Goal: Task Accomplishment & Management: Manage account settings

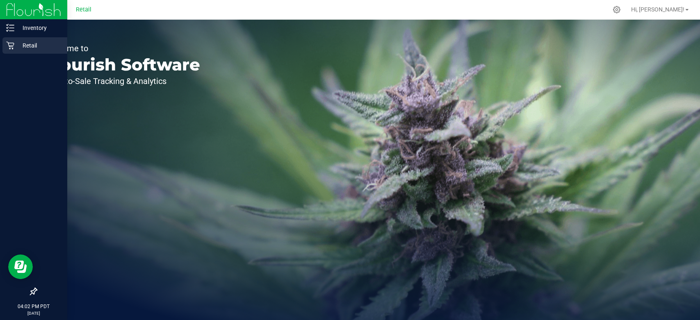
click at [53, 39] on div "Retail" at bounding box center [34, 45] width 65 height 16
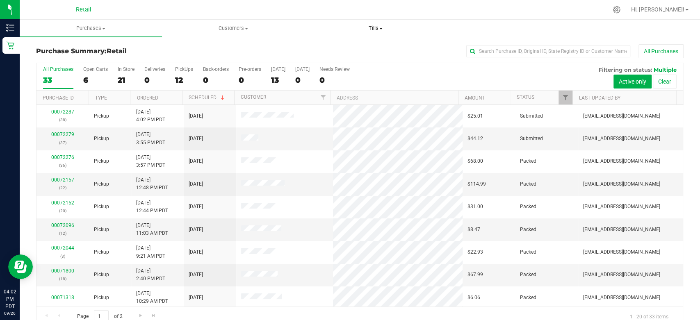
click at [374, 29] on span "Tills" at bounding box center [375, 28] width 141 height 7
click at [369, 49] on li "Manage tills" at bounding box center [375, 50] width 142 height 10
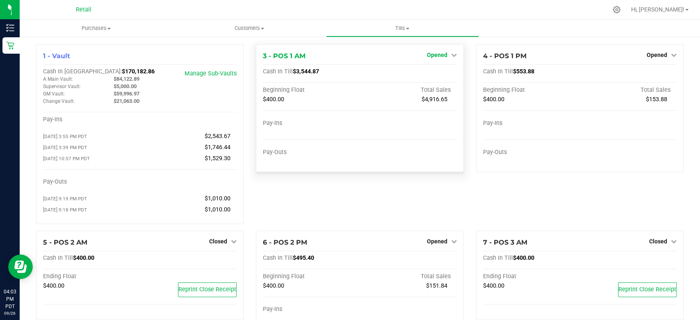
click at [443, 54] on link "Opened" at bounding box center [442, 55] width 30 height 7
click at [445, 72] on div "Close Till" at bounding box center [437, 72] width 61 height 10
click at [444, 72] on link "Close Till" at bounding box center [438, 72] width 22 height 7
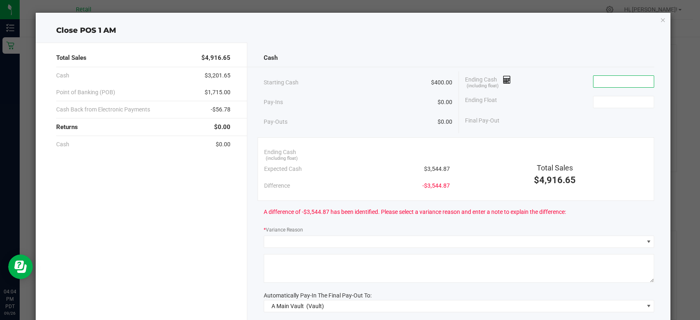
click at [636, 76] on input at bounding box center [623, 81] width 60 height 11
type input "$3,544.77"
click at [635, 107] on span at bounding box center [623, 102] width 61 height 12
click at [637, 103] on input at bounding box center [623, 101] width 60 height 11
type input "$400.00"
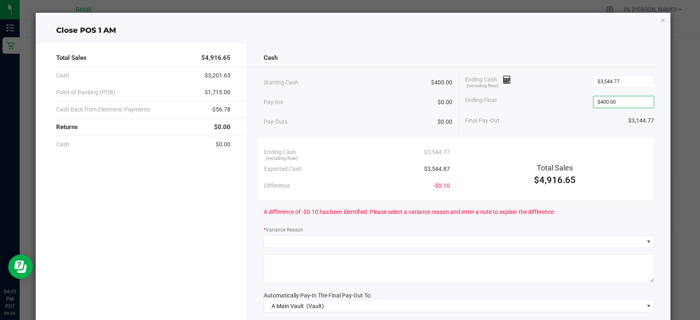
click at [401, 232] on div "* Variance Reason" at bounding box center [459, 230] width 390 height 10
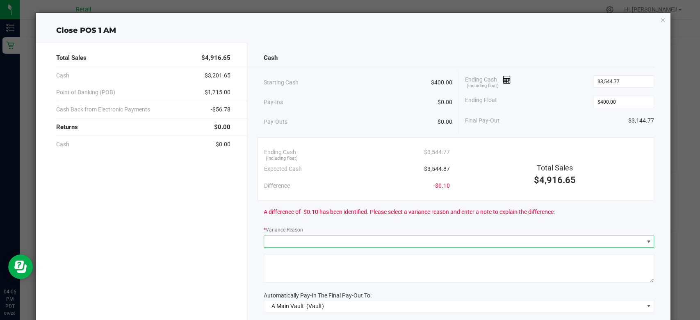
click at [401, 239] on span at bounding box center [453, 241] width 379 height 11
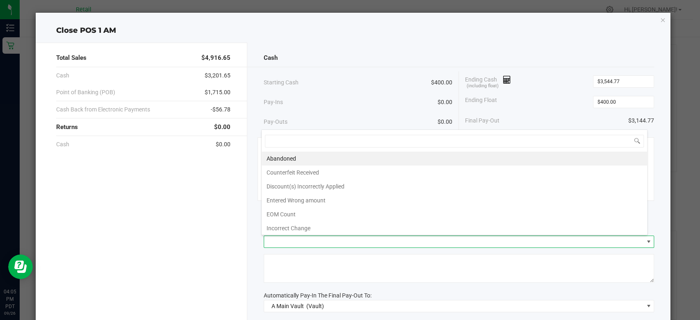
scroll to position [12, 386]
click at [241, 207] on div "Total Sales $4,916.65 Cash $3,201.65 Point of Banking (POB) $1,715.00 Cash Back…" at bounding box center [142, 226] width 212 height 366
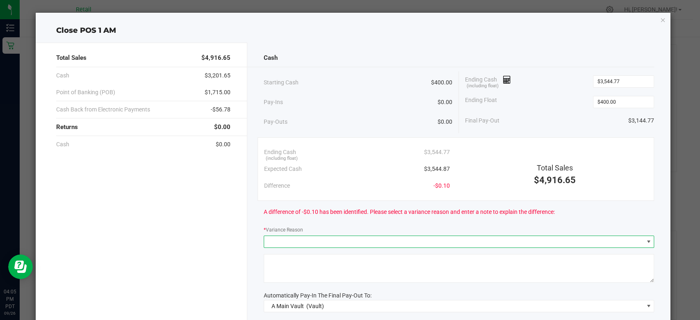
click at [324, 241] on span at bounding box center [453, 241] width 379 height 11
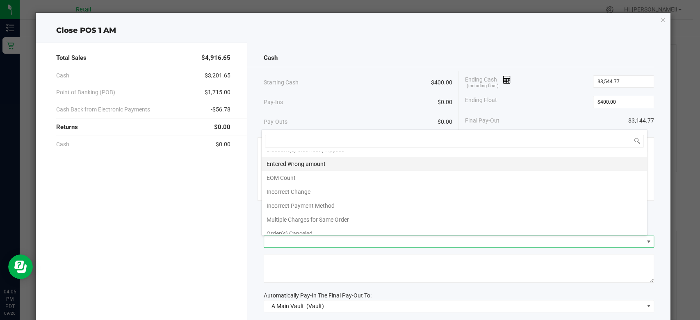
scroll to position [70, 0]
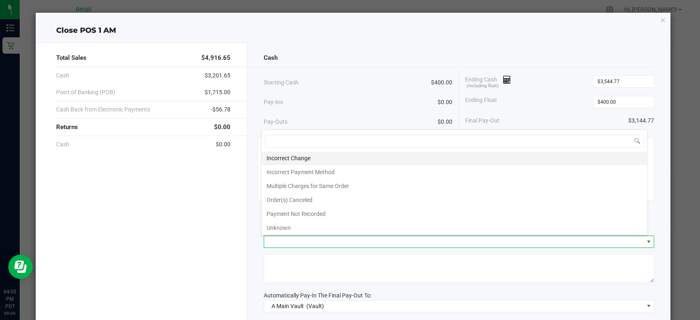
click at [315, 157] on li "Incorrect Change" at bounding box center [454, 158] width 385 height 14
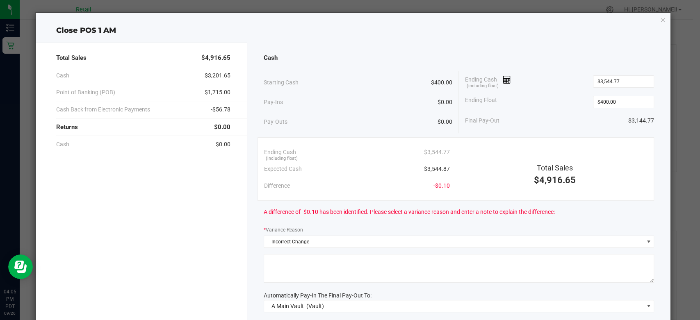
click at [317, 274] on textarea at bounding box center [459, 268] width 390 height 29
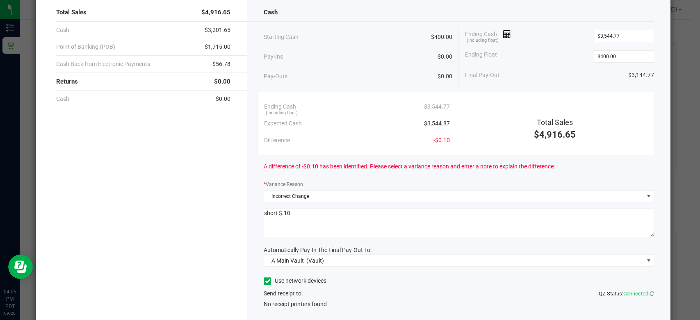
scroll to position [91, 0]
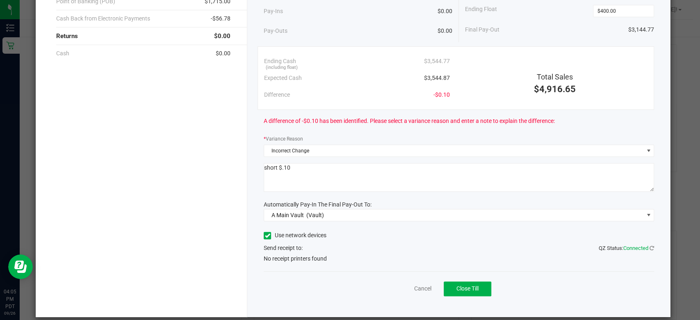
type textarea "short $.10"
click at [268, 237] on label "Use network devices" at bounding box center [295, 235] width 63 height 9
click at [0, 0] on input "Use network devices" at bounding box center [0, 0] width 0 height 0
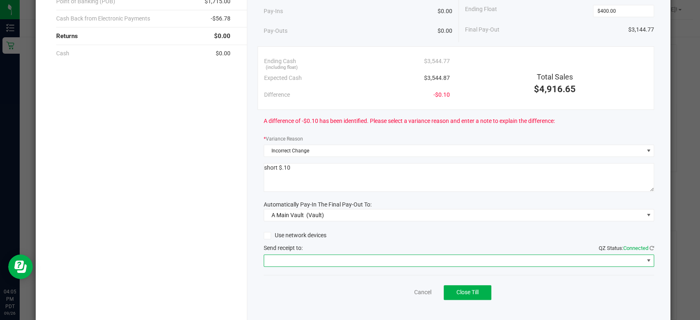
click at [279, 258] on span at bounding box center [453, 260] width 379 height 11
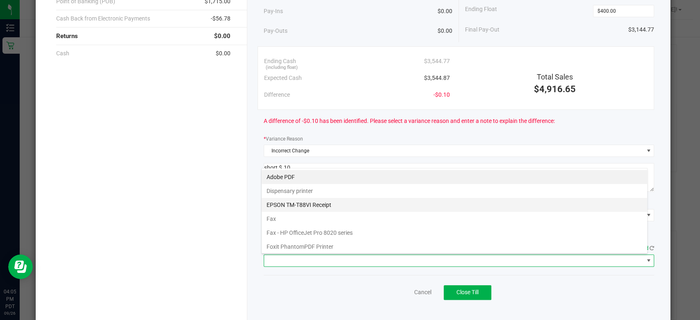
scroll to position [12, 386]
click at [307, 201] on Receipt "EPSON TM-T88VI Receipt" at bounding box center [454, 205] width 385 height 14
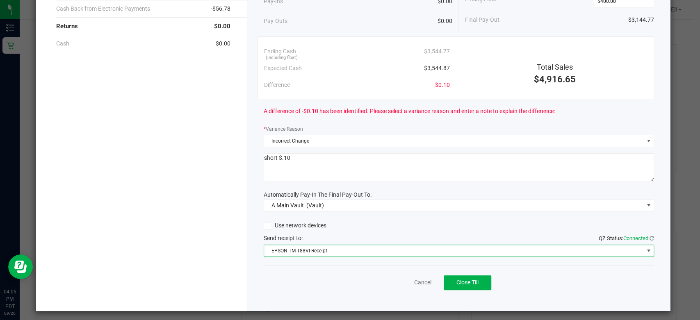
scroll to position [103, 0]
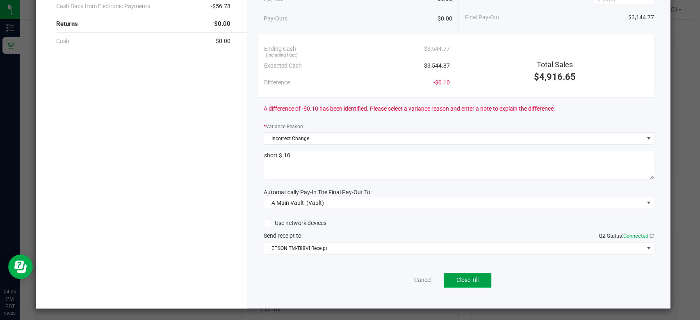
click at [471, 283] on button "Close Till" at bounding box center [467, 280] width 48 height 15
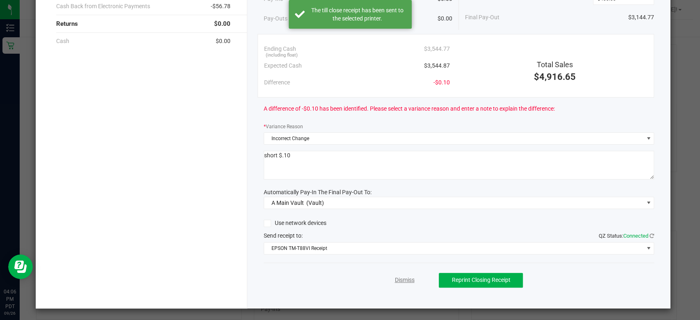
click at [394, 281] on link "Dismiss" at bounding box center [404, 280] width 20 height 9
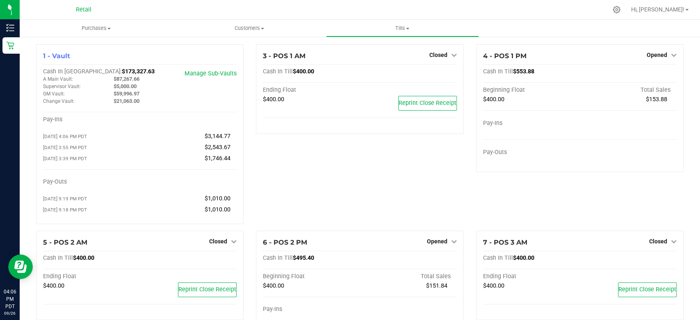
click at [687, 4] on div "Hi, [PERSON_NAME]!" at bounding box center [660, 9] width 64 height 14
click at [683, 14] on link "Hi, [PERSON_NAME]!" at bounding box center [660, 9] width 64 height 9
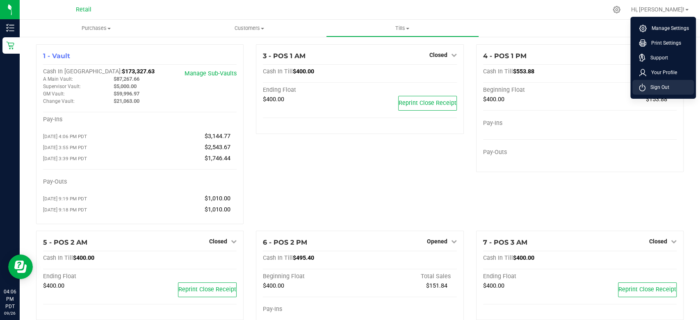
click at [665, 86] on span "Sign Out" at bounding box center [657, 87] width 24 height 8
